Goal: Task Accomplishment & Management: Manage account settings

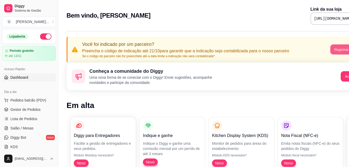
click at [342, 53] on button "Registrar agora" at bounding box center [346, 50] width 32 height 10
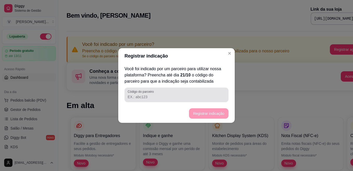
click at [183, 102] on div "Código do parceiro" at bounding box center [176, 95] width 104 height 15
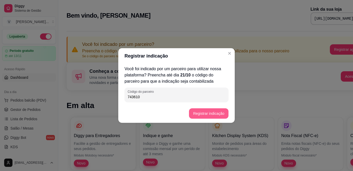
type input "743610"
click at [202, 112] on button "Registrar indicação" at bounding box center [208, 114] width 39 height 10
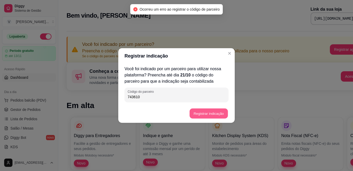
click at [202, 112] on button "Registrar indicação" at bounding box center [208, 114] width 38 height 10
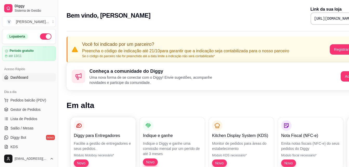
drag, startPoint x: 56, startPoint y: 70, endPoint x: 78, endPoint y: 71, distance: 21.8
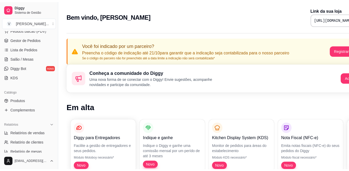
scroll to position [76, 0]
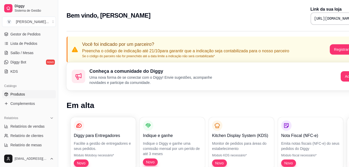
click at [33, 94] on link "Produtos" at bounding box center [29, 94] width 54 height 8
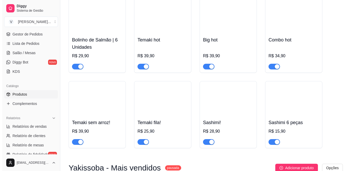
scroll to position [478, 0]
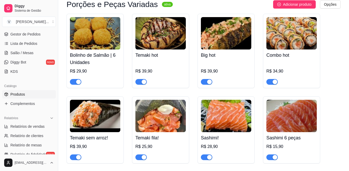
click at [234, 126] on img at bounding box center [226, 116] width 50 height 32
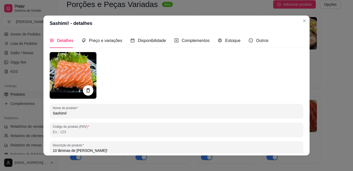
click at [114, 113] on input "Sashimi!" at bounding box center [176, 113] width 247 height 5
type input "Sashimi! 10 peças"
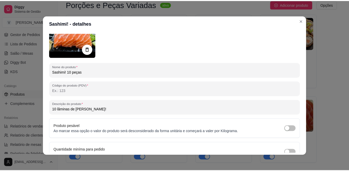
scroll to position [69, 0]
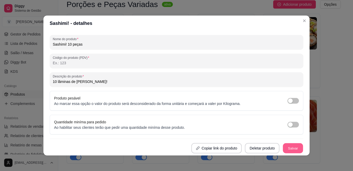
click at [285, 146] on button "Salvar" at bounding box center [293, 149] width 20 height 10
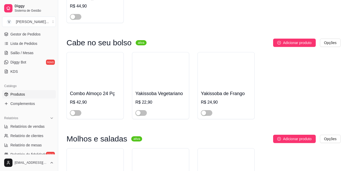
scroll to position [1112, 0]
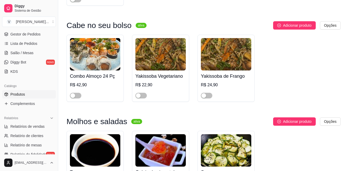
drag, startPoint x: 347, startPoint y: 149, endPoint x: 347, endPoint y: 156, distance: 6.8
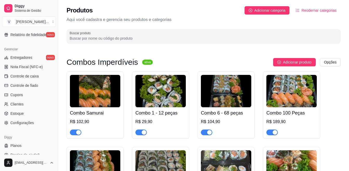
scroll to position [202, 0]
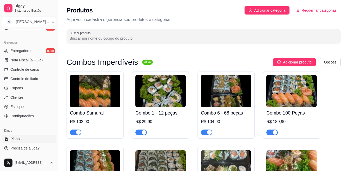
click at [36, 138] on link "Planos" at bounding box center [29, 139] width 54 height 8
click at [43, 164] on html "Diggy Sistema de Gestão V Vini Sushi ... Loja aberta Período gratuito até 13/11…" at bounding box center [174, 85] width 349 height 171
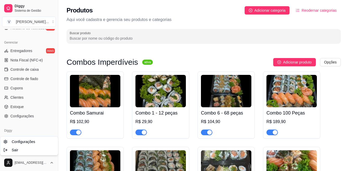
click at [47, 162] on html "Diggy Sistema de Gestão V Vini Sushi ... Loja aberta Período gratuito até 13/11…" at bounding box center [176, 85] width 353 height 171
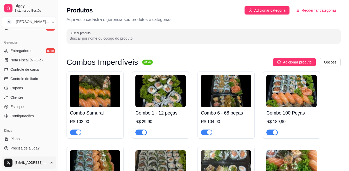
click at [21, 162] on html "Diggy Sistema de Gestão V Vini Sushi ... Loja aberta Período gratuito até 13/11…" at bounding box center [174, 85] width 349 height 171
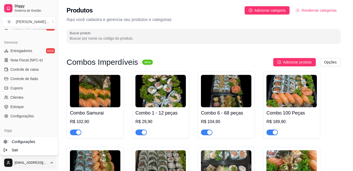
click at [82, 147] on html "Diggy Sistema de Gestão V Vini Sushi ... Loja aberta Período gratuito até 13/11…" at bounding box center [176, 85] width 353 height 171
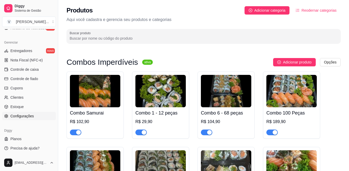
click at [32, 118] on span "Configurações" at bounding box center [21, 116] width 23 height 5
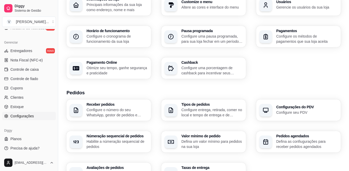
scroll to position [43, 0]
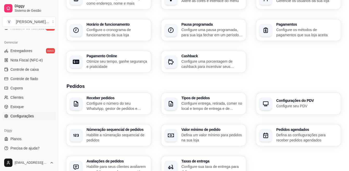
drag, startPoint x: 348, startPoint y: 65, endPoint x: 346, endPoint y: 72, distance: 6.6
click at [346, 70] on div "Loja Informações da loja Principais informações da sua loja como endereço, nome…" at bounding box center [203, 141] width 291 height 334
click at [345, 73] on div "Loja Informações da loja Principais informações da sua loja como endereço, nome…" at bounding box center [203, 141] width 291 height 334
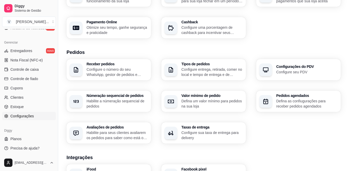
scroll to position [79, 0]
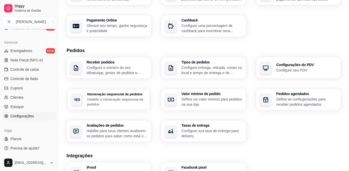
click at [112, 95] on h3 "Númeração sequencial de pedidos" at bounding box center [116, 94] width 59 height 4
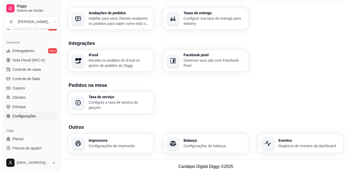
scroll to position [195, 0]
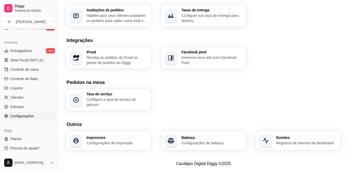
click at [131, 139] on h3 "Impressora" at bounding box center [116, 138] width 61 height 4
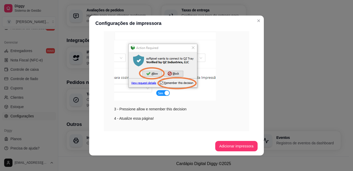
scroll to position [104, 0]
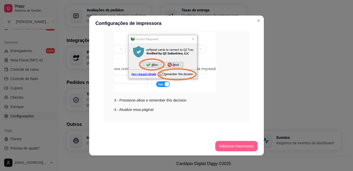
click at [222, 148] on button "Adicionar impressora" at bounding box center [236, 146] width 43 height 10
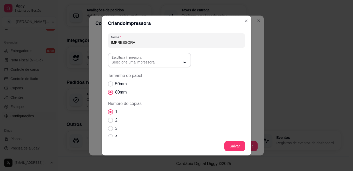
scroll to position [1, 0]
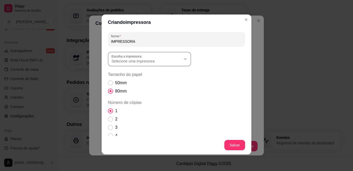
click at [168, 58] on div "Selecione uma impressora" at bounding box center [146, 59] width 70 height 9
click at [140, 118] on span "POS-80C" at bounding box center [144, 116] width 67 height 5
type input "POS-80C"
select select "POS-80C"
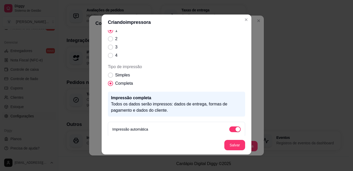
scroll to position [83, 0]
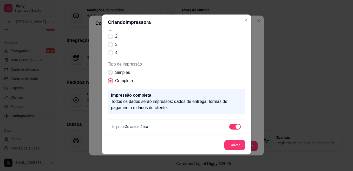
click at [106, 70] on label "Simples" at bounding box center [119, 73] width 26 height 10
click at [107, 74] on input "Simples" at bounding box center [108, 75] width 3 height 3
radio input "true"
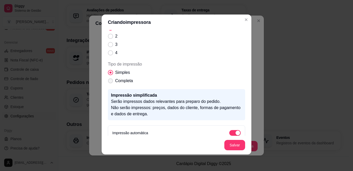
click at [108, 82] on span "Tipo de impressão" at bounding box center [110, 81] width 5 height 5
click at [108, 82] on input "Completa" at bounding box center [108, 83] width 3 height 3
radio input "true"
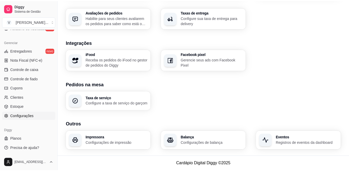
scroll to position [192, 0]
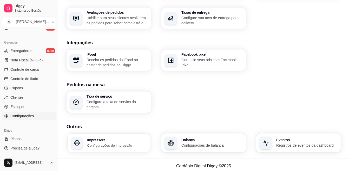
click at [109, 147] on p "Configurações de impressão" at bounding box center [116, 145] width 59 height 5
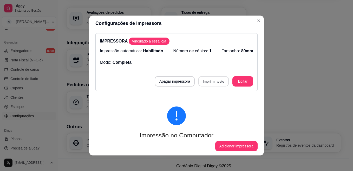
click at [201, 77] on button "Imprimir teste" at bounding box center [213, 82] width 30 height 10
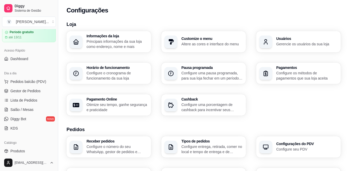
scroll to position [0, 0]
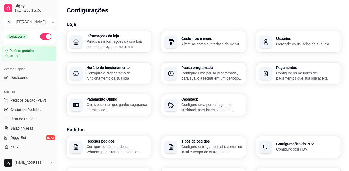
click at [110, 6] on div "Configurações" at bounding box center [203, 9] width 291 height 18
click at [19, 111] on span "Gestor de Pedidos" at bounding box center [25, 109] width 30 height 5
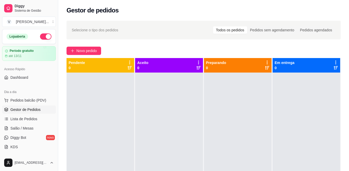
drag, startPoint x: 179, startPoint y: 146, endPoint x: 182, endPoint y: 137, distance: 9.6
click at [182, 137] on div at bounding box center [169, 158] width 68 height 171
